Goal: Check status: Check status

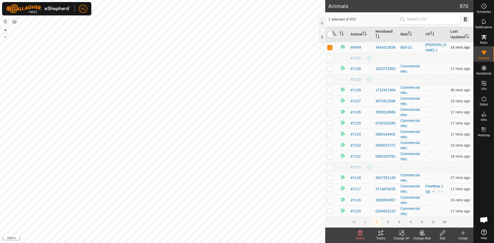
click at [331, 50] on td at bounding box center [331, 47] width 12 height 11
checkbox input "false"
